Goal: Find specific page/section: Find specific page/section

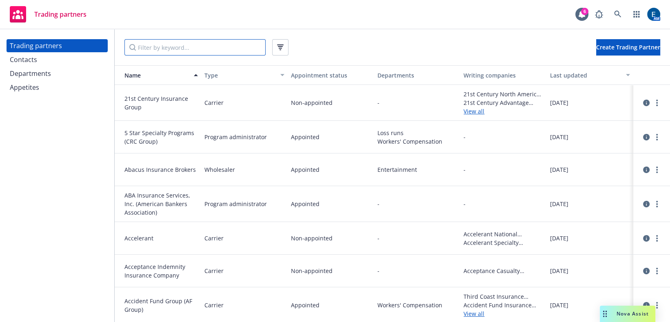
click at [201, 44] on input "Filter by keyword..." at bounding box center [194, 47] width 141 height 16
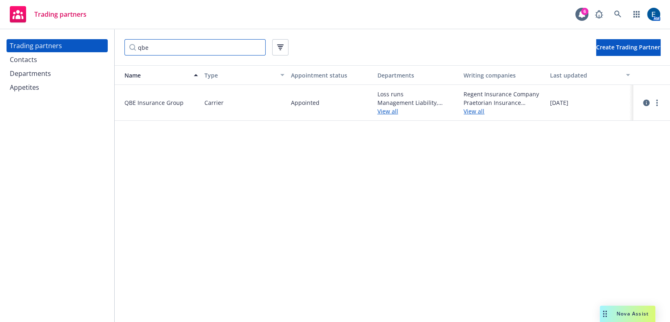
type input "qbe"
click at [390, 107] on link "View all" at bounding box center [417, 111] width 80 height 9
